Goal: Check status: Check status

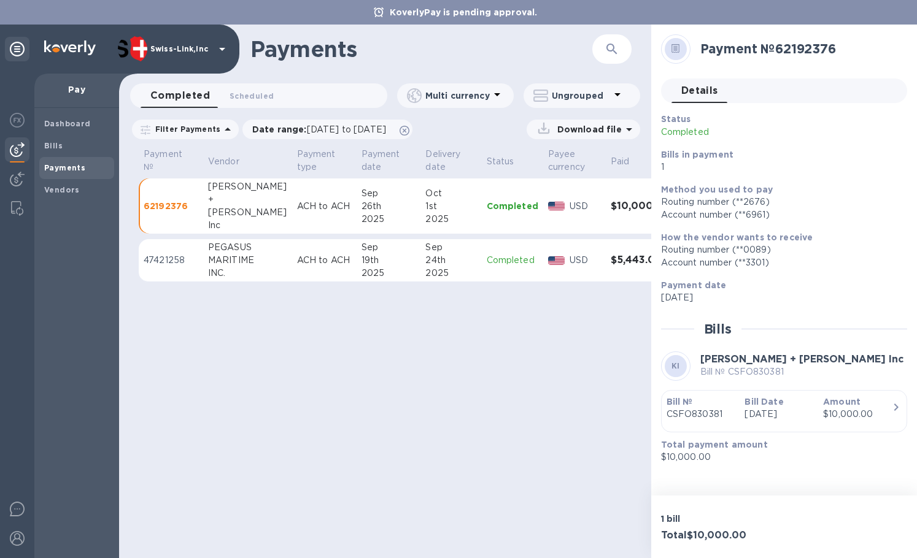
click at [487, 415] on div "Payments ​ Completed 0 Scheduled 0 Multi currency Ungrouped Filter Payments Dat…" at bounding box center [385, 292] width 532 height 534
click at [808, 51] on h2 "Payment № 62192376" at bounding box center [798, 48] width 197 height 15
copy h2 "62192376"
click at [17, 509] on img at bounding box center [17, 509] width 15 height 15
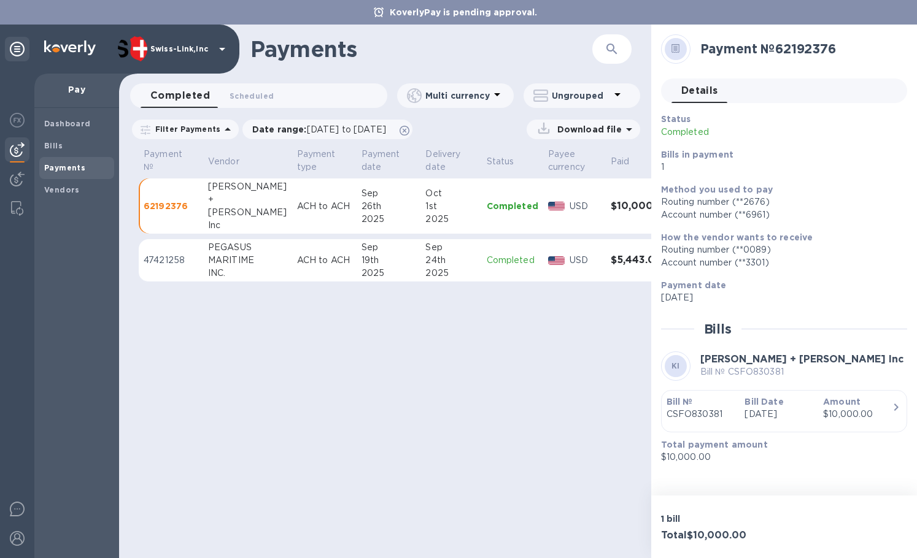
click at [463, 411] on div "Payments ​ Completed 0 Scheduled 0 Multi currency Ungrouped Filter Payments Dat…" at bounding box center [385, 292] width 532 height 534
click at [457, 462] on div "Payments ​ Completed 0 Scheduled 0 Multi currency Ungrouped Filter Payments Dat…" at bounding box center [385, 292] width 532 height 534
click at [555, 352] on div "Payments ​ Completed 0 Scheduled 0 Multi currency Ungrouped Filter Payments Dat…" at bounding box center [385, 292] width 532 height 534
click at [371, 433] on div "Payments ​ Completed 0 Scheduled 0 Multi currency Ungrouped Filter Payments Dat…" at bounding box center [385, 292] width 532 height 534
click at [560, 404] on div "Payments ​ Completed 0 Scheduled 0 Multi currency Ungrouped Filter Payments Dat…" at bounding box center [385, 292] width 532 height 534
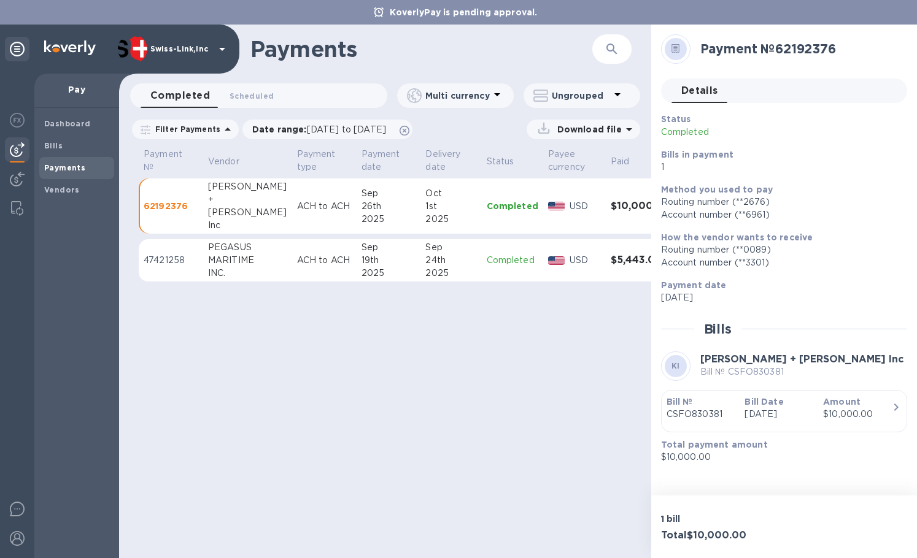
drag, startPoint x: 369, startPoint y: 417, endPoint x: 377, endPoint y: 416, distance: 8.0
click at [369, 417] on div "Payments ​ Completed 0 Scheduled 0 Multi currency Ungrouped Filter Payments Dat…" at bounding box center [385, 292] width 532 height 534
click at [10, 179] on img at bounding box center [17, 179] width 15 height 15
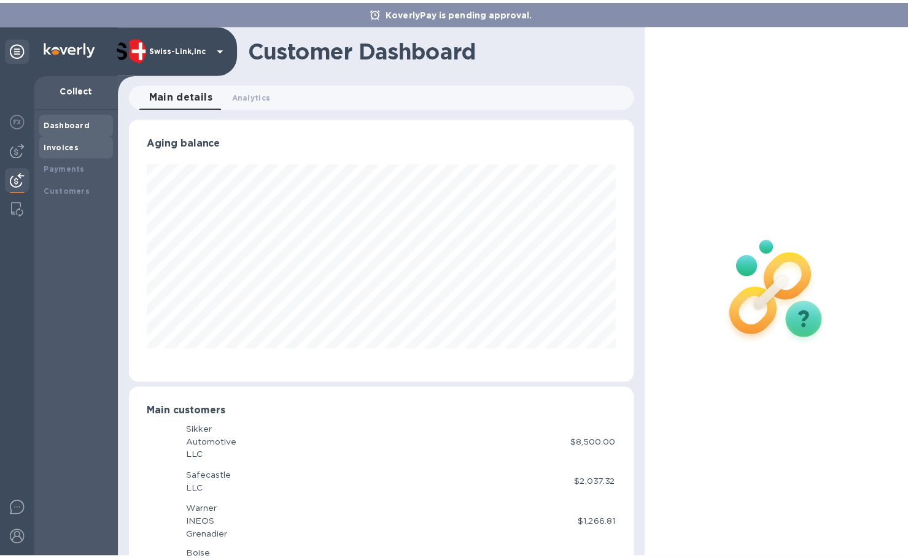
scroll to position [613468, 613228]
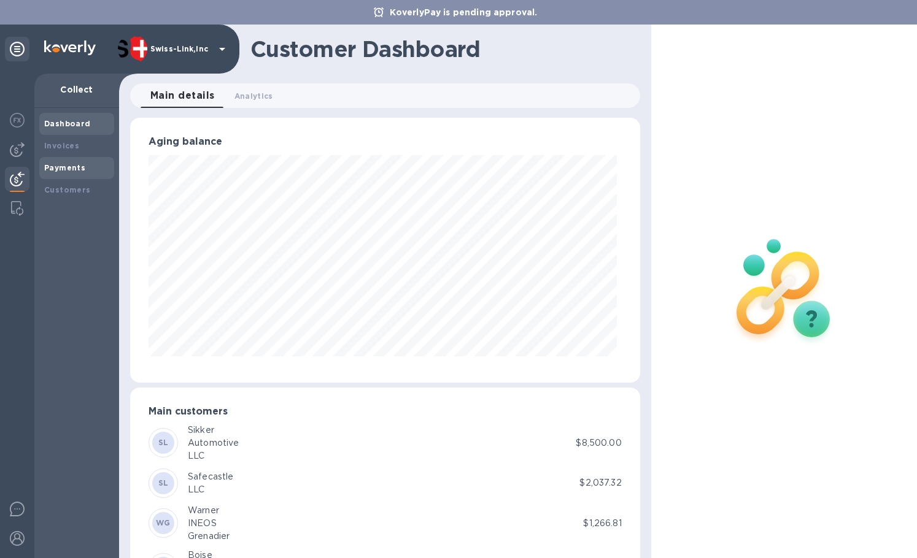
click at [77, 160] on div "Payments" at bounding box center [76, 168] width 75 height 22
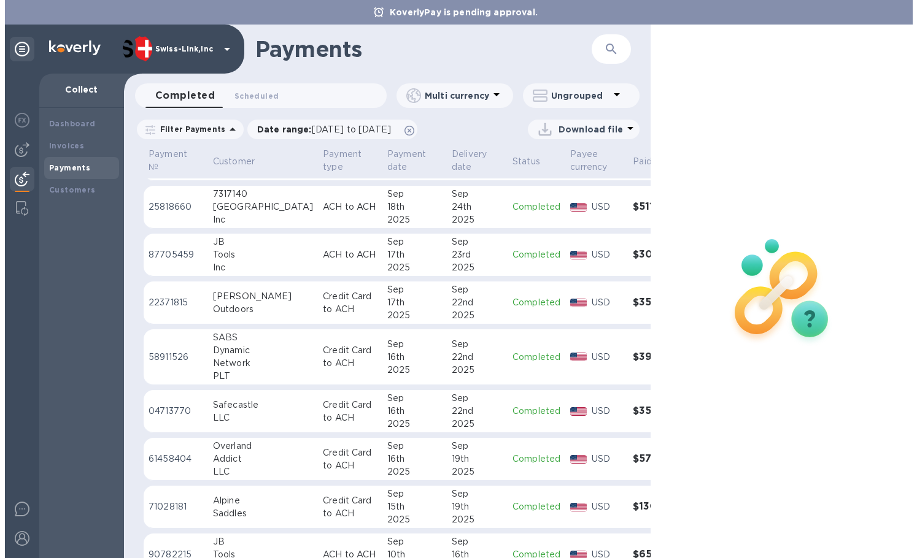
scroll to position [245, 0]
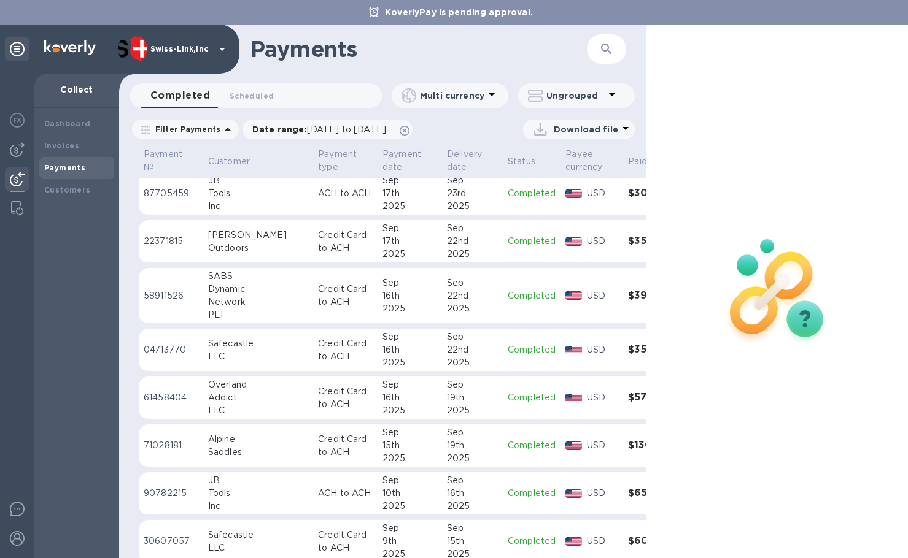
click at [318, 355] on p "Credit Card to ACH" at bounding box center [345, 351] width 55 height 26
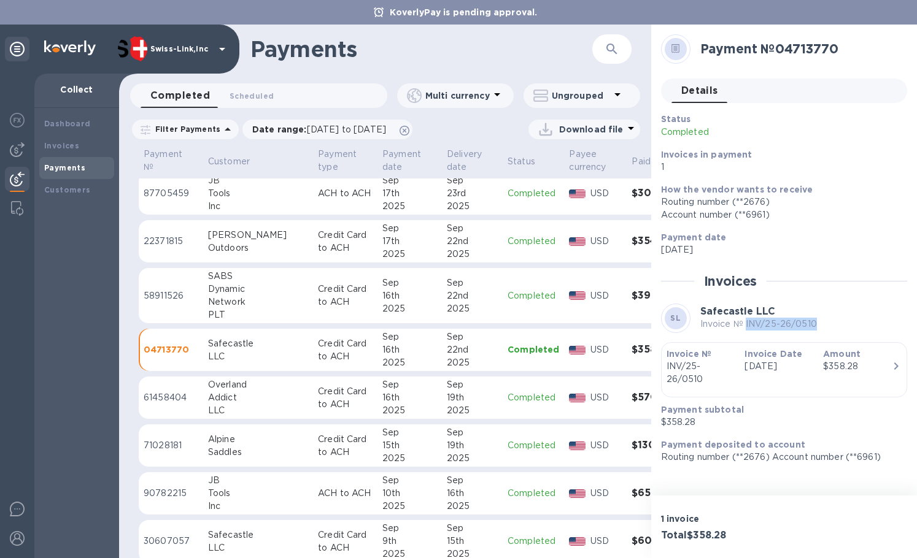
drag, startPoint x: 744, startPoint y: 323, endPoint x: 816, endPoint y: 327, distance: 71.9
click at [816, 327] on div "SL Safecastle LLC Invoice № INV/25-26/0510" at bounding box center [784, 318] width 246 height 29
copy p "INV/25-26/0510"
click at [706, 534] on h3 "Total $358.28" at bounding box center [720, 536] width 118 height 12
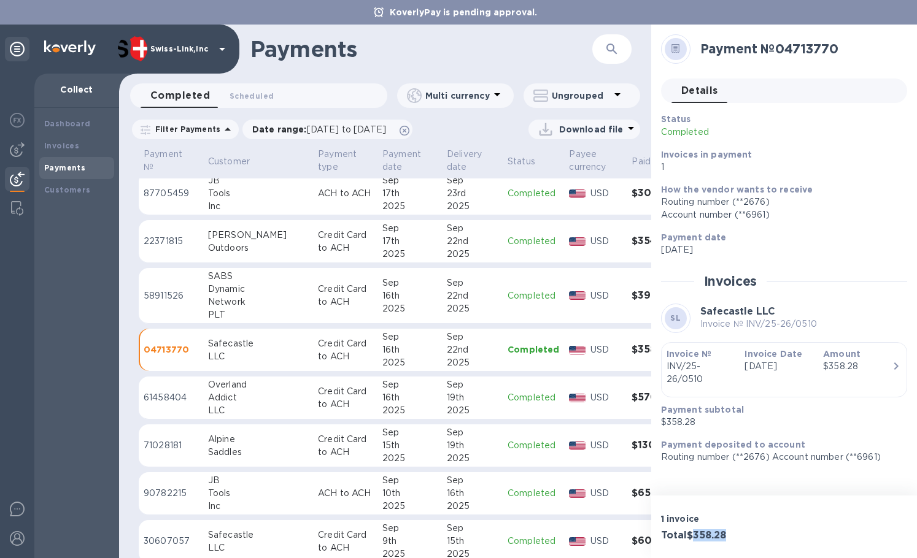
copy h3 "358.28"
click at [803, 50] on h2 "Payment № 04713770" at bounding box center [798, 48] width 197 height 15
copy h2 "04713770"
click at [318, 297] on p "Credit Card to ACH" at bounding box center [345, 296] width 55 height 26
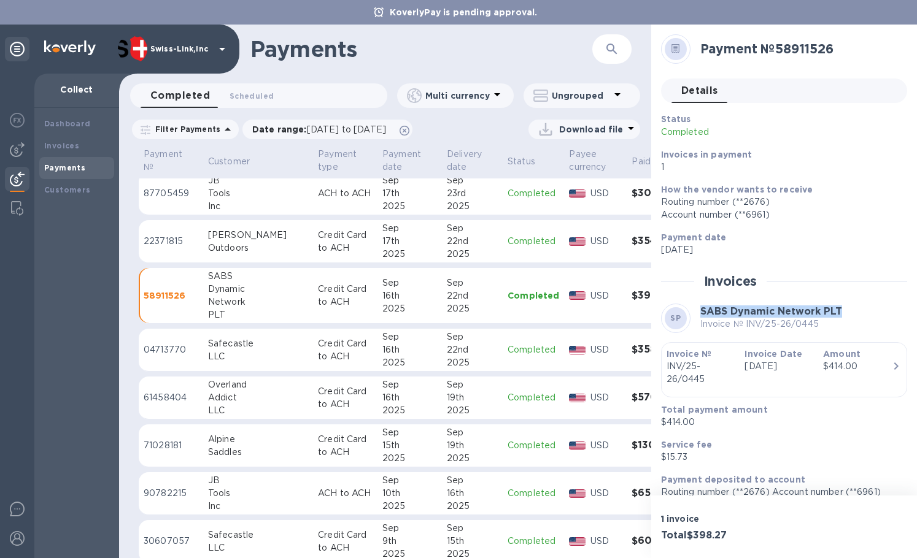
drag, startPoint x: 701, startPoint y: 311, endPoint x: 841, endPoint y: 310, distance: 139.9
click at [841, 310] on div "SP SABS Dynamic Network PLT Invoice № INV/25-26/0445" at bounding box center [784, 318] width 246 height 29
copy b "SABS Dynamic Network PLT"
click at [680, 422] on p "$414.00" at bounding box center [779, 422] width 236 height 13
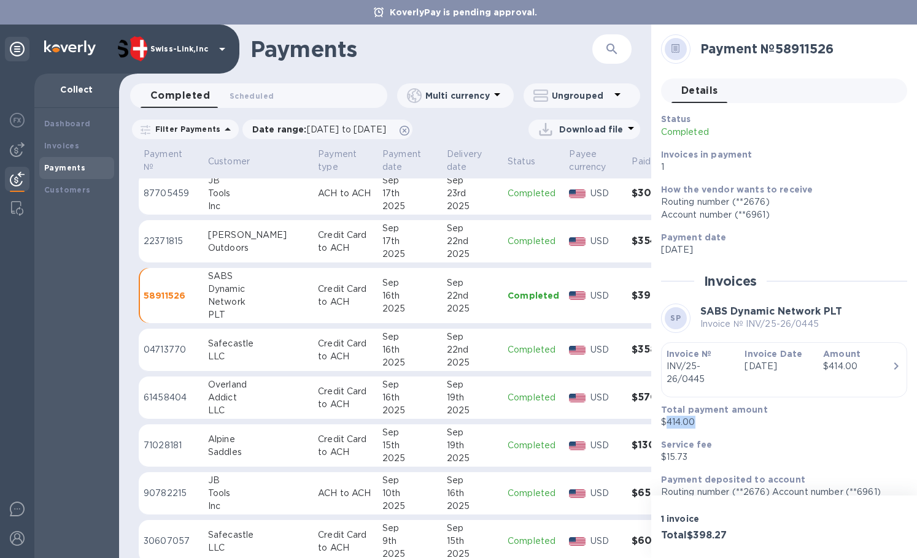
copy p "414.00"
click at [722, 532] on h3 "Total $398.27" at bounding box center [720, 536] width 118 height 12
copy h3 "398.27"
drag, startPoint x: 745, startPoint y: 325, endPoint x: 825, endPoint y: 327, distance: 79.8
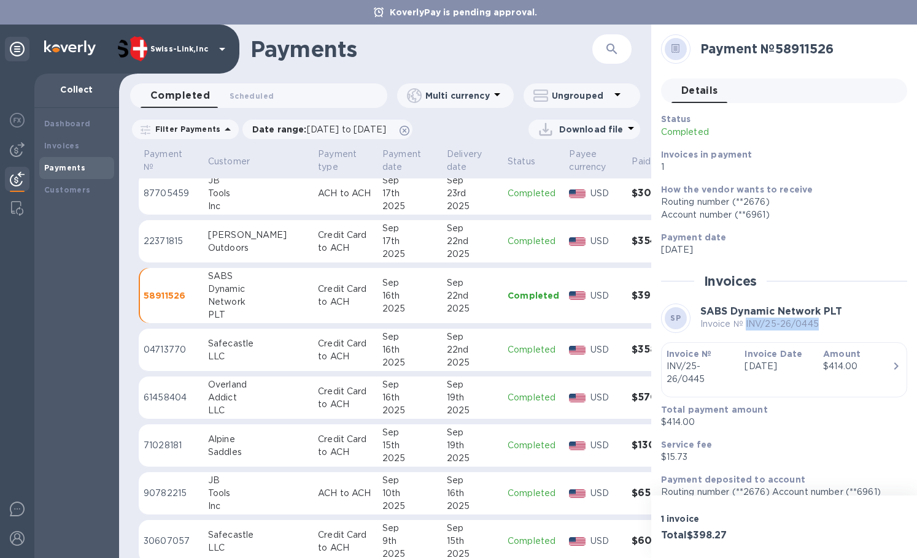
click at [825, 327] on p "Invoice № INV/25-26/0445" at bounding box center [771, 324] width 142 height 13
copy p "INV/25-26/0445"
click at [800, 45] on h2 "Payment № 58911526" at bounding box center [798, 48] width 197 height 15
copy h2 "58911526"
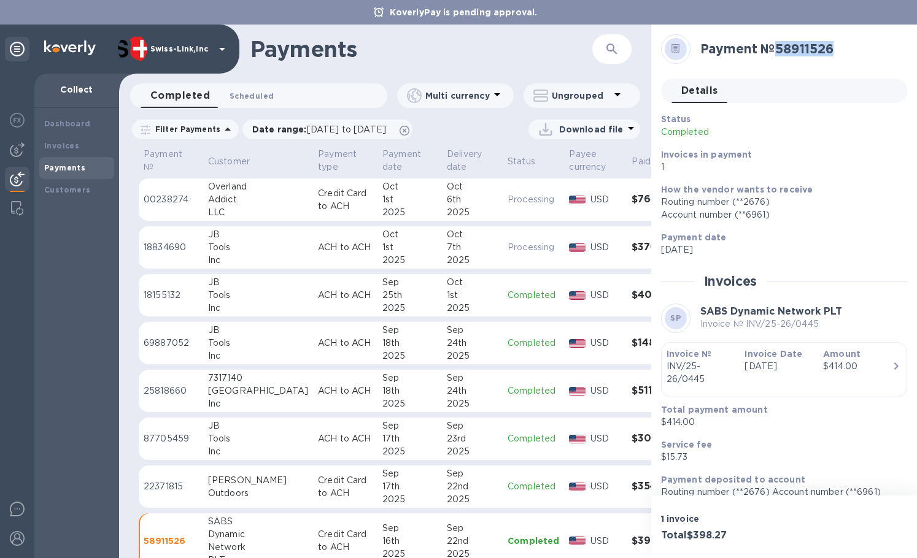
click at [252, 93] on span "Scheduled 0" at bounding box center [252, 96] width 44 height 13
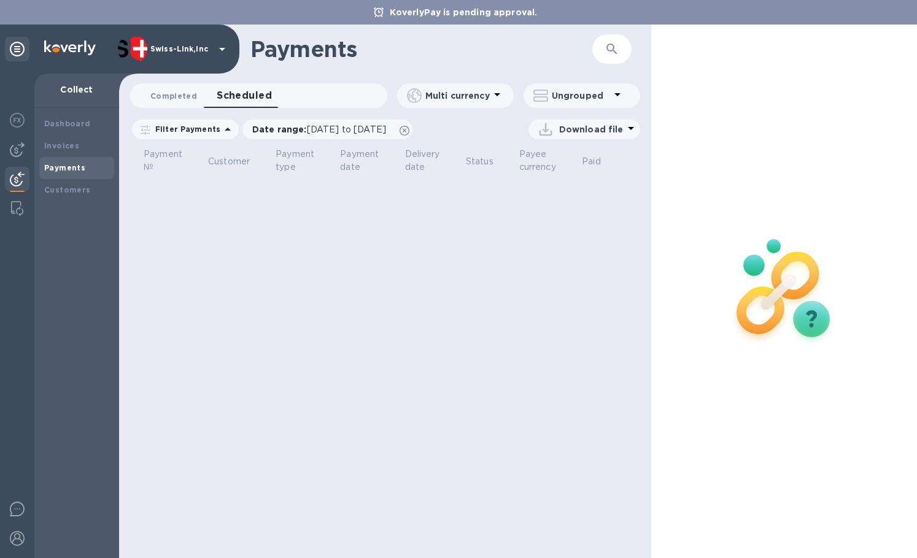
click at [187, 95] on span "Completed 0" at bounding box center [173, 96] width 47 height 13
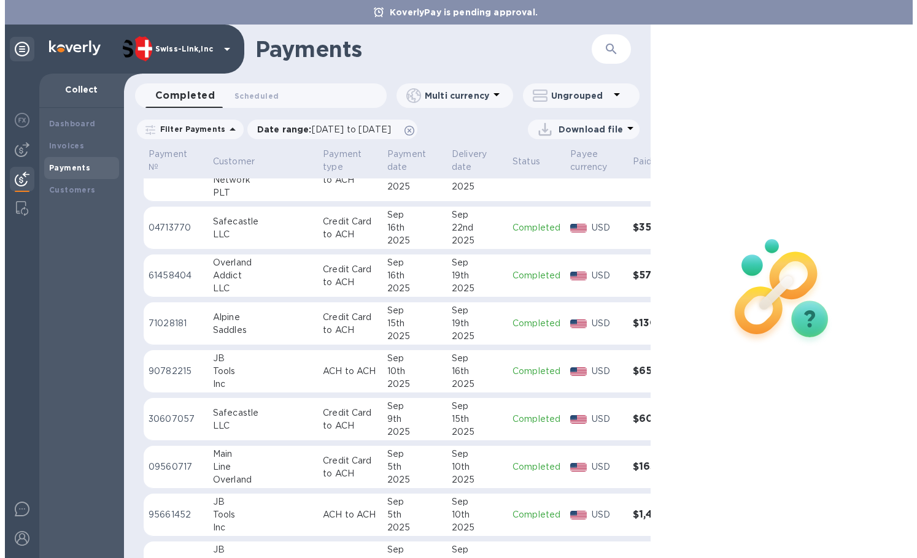
scroll to position [368, 0]
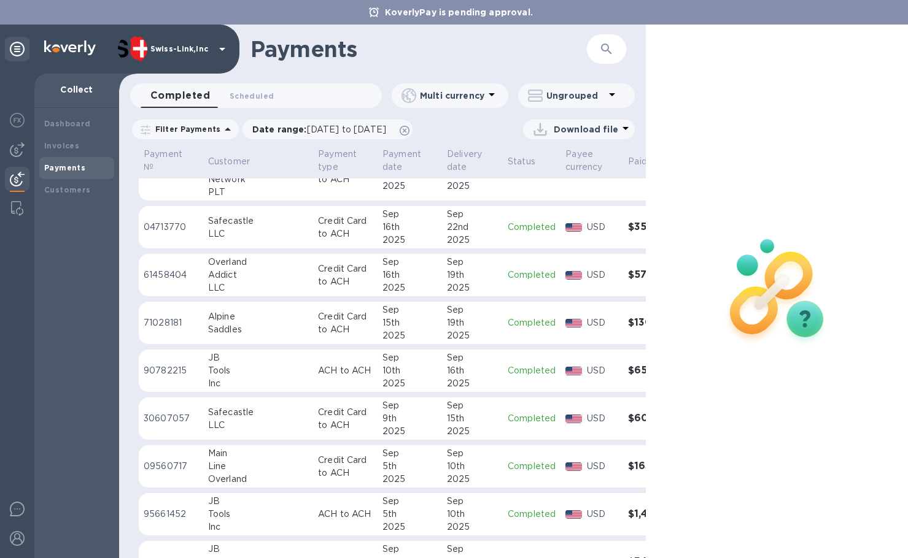
click at [318, 416] on p "Credit Card to ACH" at bounding box center [345, 419] width 55 height 26
